Goal: Book appointment/travel/reservation

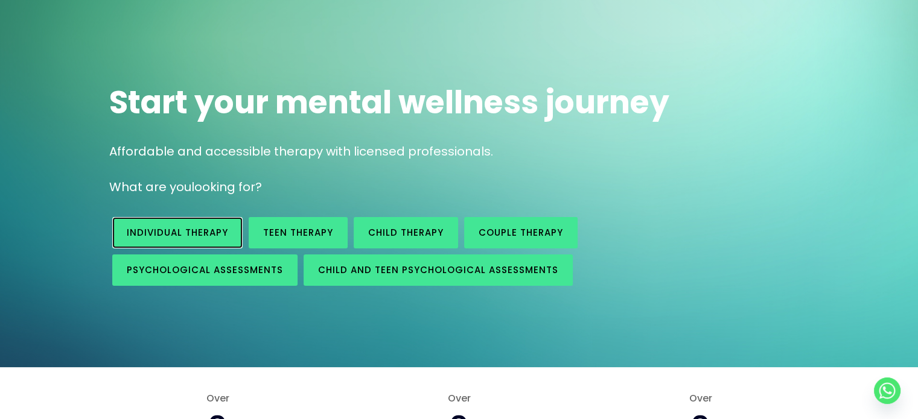
click at [170, 238] on span "Individual therapy" at bounding box center [177, 232] width 101 height 13
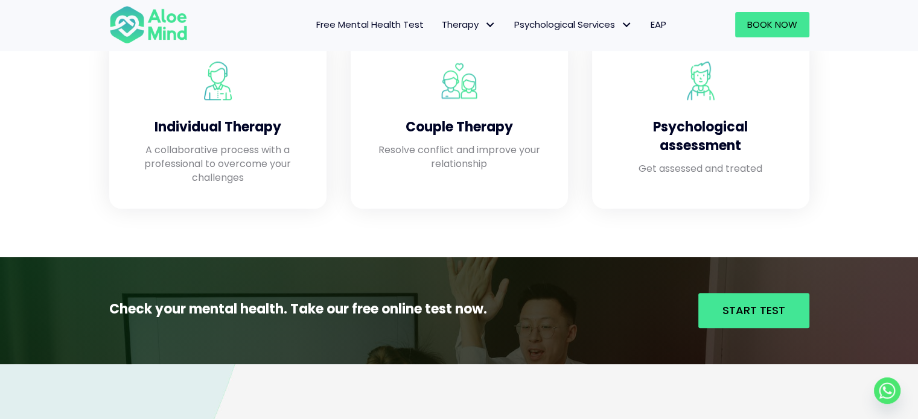
scroll to position [1099, 0]
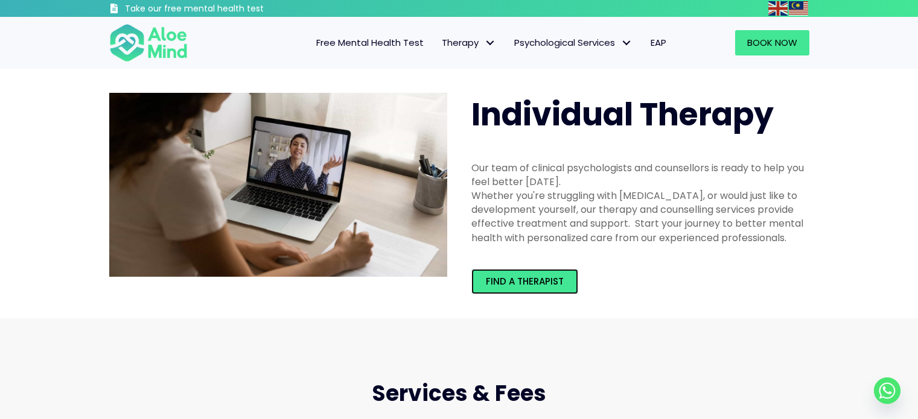
click at [522, 274] on link "Find a therapist" at bounding box center [524, 281] width 107 height 25
